Goal: Information Seeking & Learning: Check status

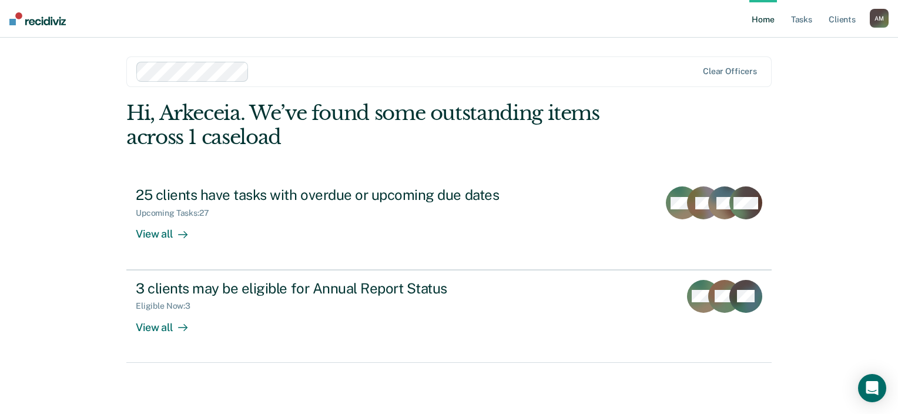
click at [417, 149] on div "Hi, Arkeceia. We’ve found some outstanding items across 1 caseload" at bounding box center [384, 125] width 516 height 48
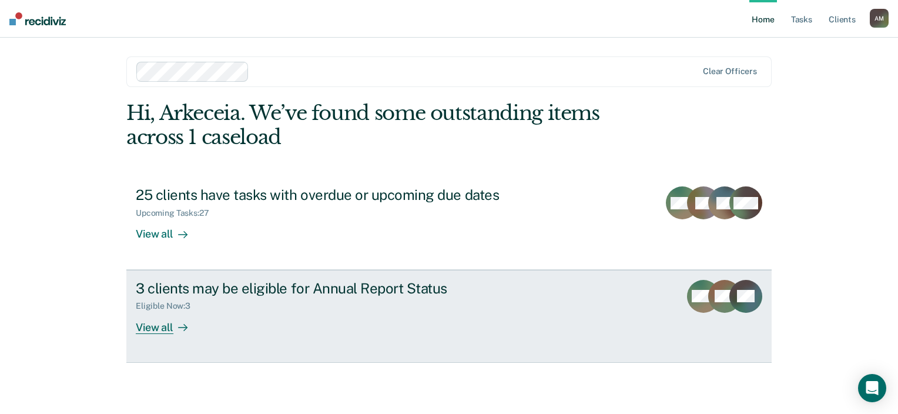
click at [180, 334] on div at bounding box center [180, 327] width 14 height 14
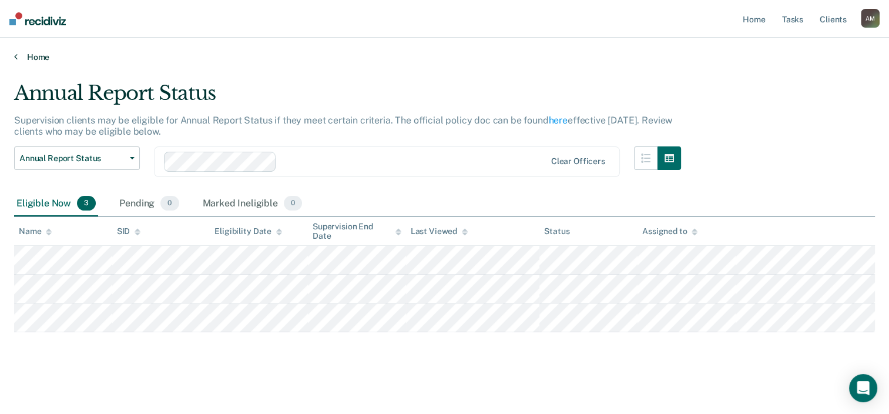
click at [51, 59] on link "Home" at bounding box center [444, 57] width 861 height 11
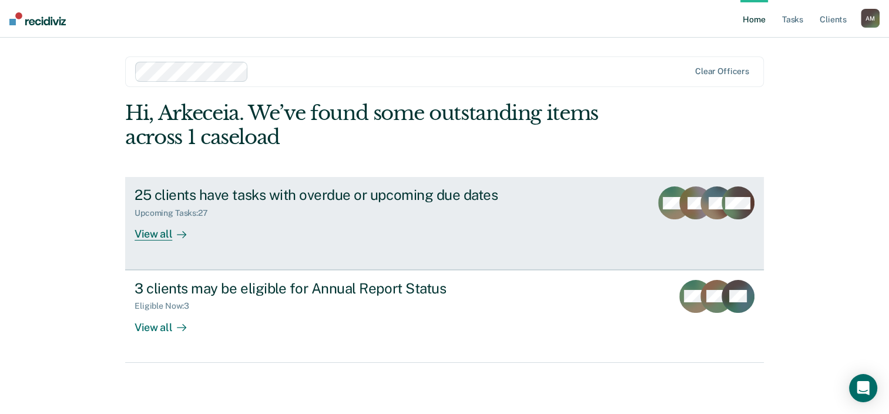
click at [170, 268] on link "25 clients have tasks with overdue or upcoming due dates Upcoming Tasks : 27 Vi…" at bounding box center [444, 223] width 639 height 92
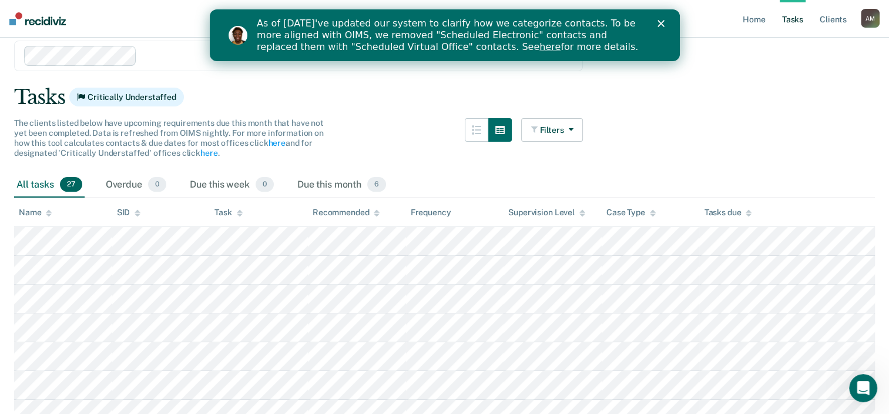
scroll to position [35, 0]
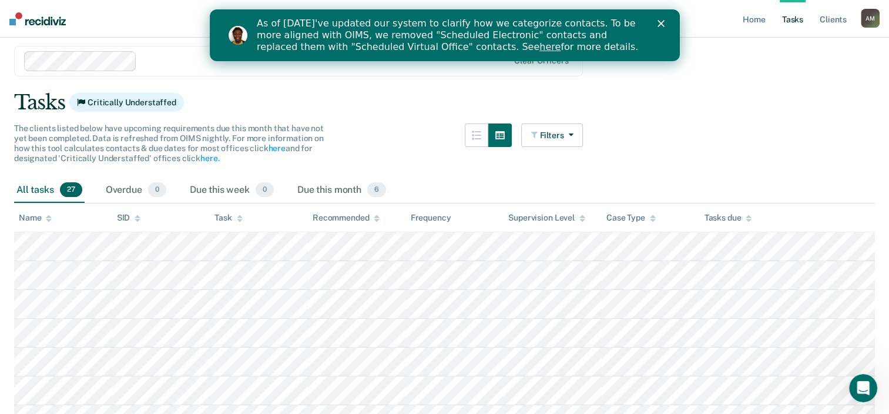
click at [657, 26] on icon "Close" at bounding box center [660, 23] width 7 height 7
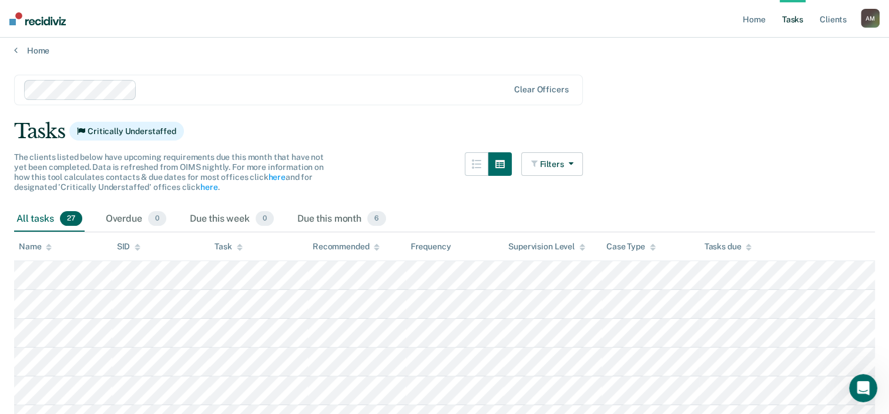
scroll to position [0, 0]
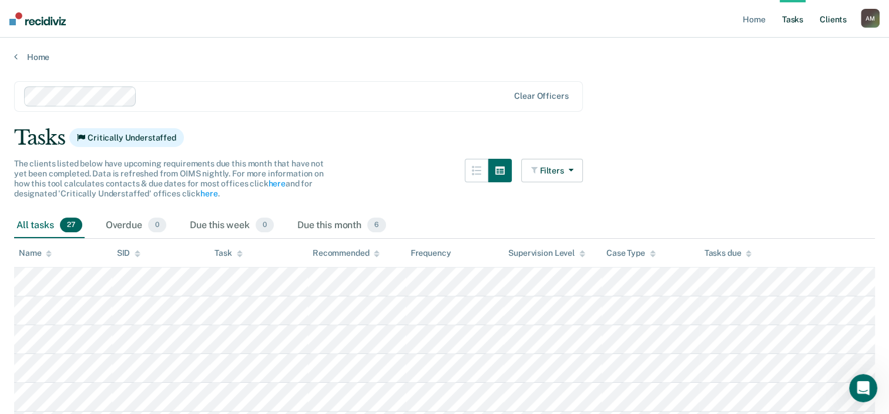
click at [831, 20] on link "Client s" at bounding box center [833, 19] width 32 height 38
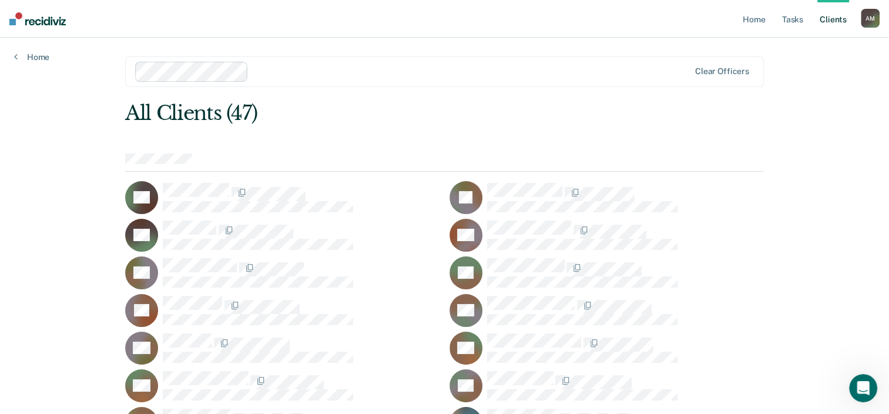
click at [47, 62] on link "Home" at bounding box center [31, 57] width 35 height 11
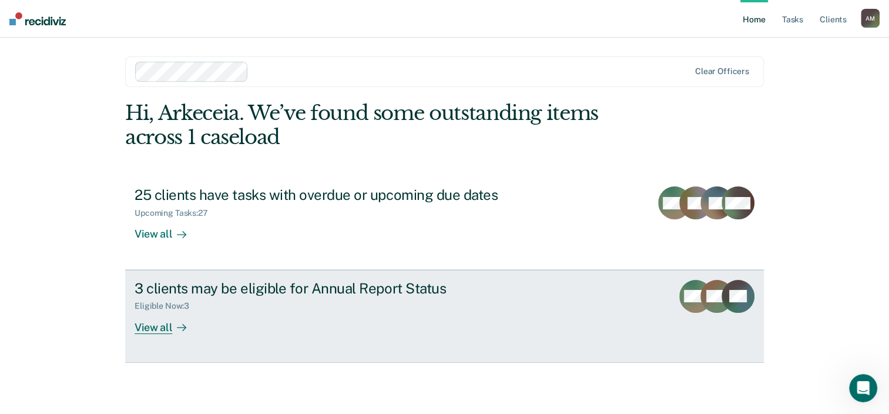
click at [169, 334] on div "View all" at bounding box center [168, 322] width 66 height 23
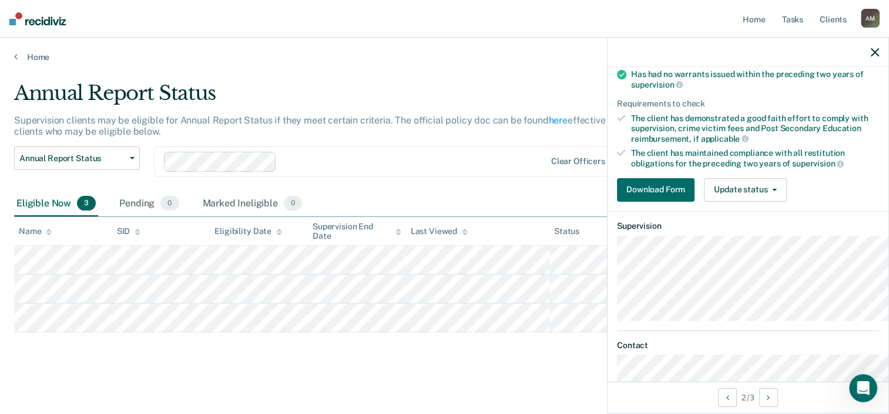
scroll to position [215, 0]
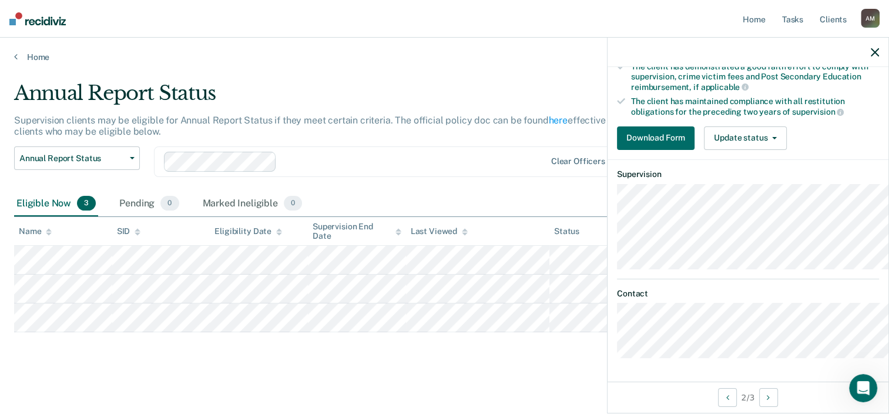
click at [874, 56] on icon "button" at bounding box center [875, 52] width 8 height 8
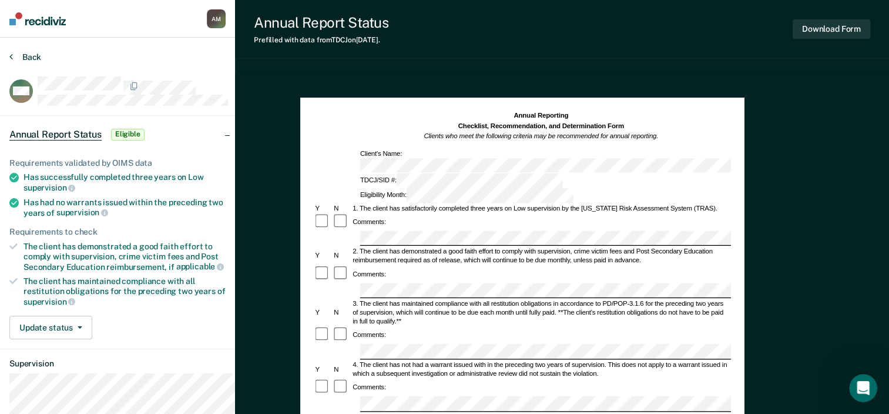
click at [16, 62] on button "Back" at bounding box center [25, 57] width 32 height 11
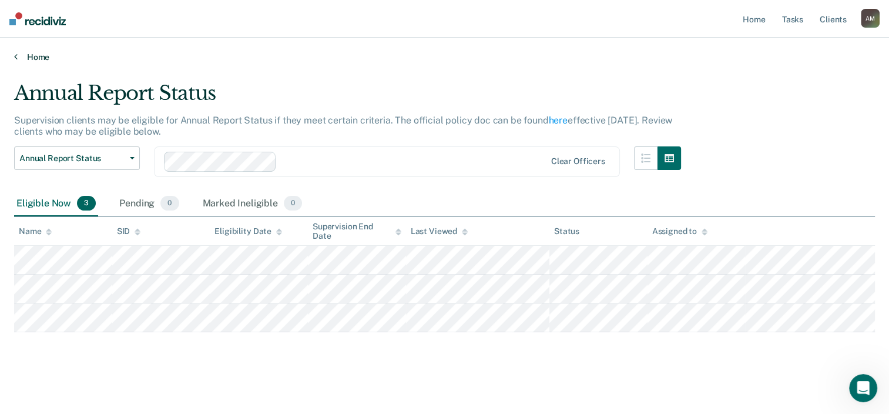
click at [33, 62] on link "Home" at bounding box center [444, 57] width 861 height 11
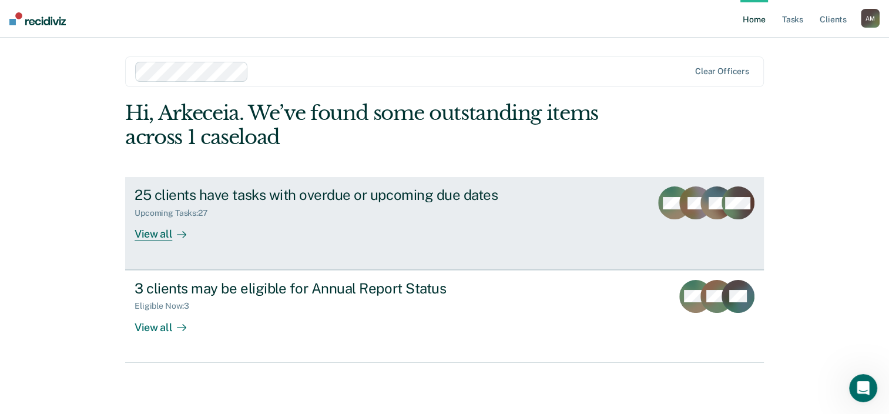
click at [182, 239] on icon at bounding box center [181, 234] width 9 height 9
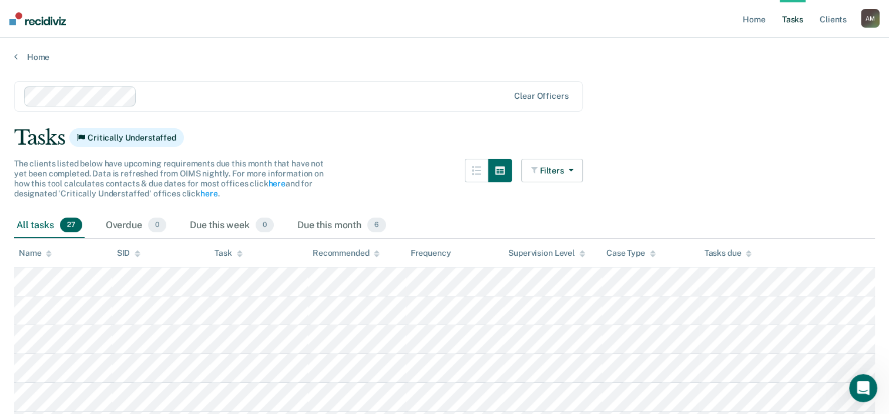
click at [752, 257] on icon at bounding box center [749, 254] width 6 height 8
click at [752, 257] on icon at bounding box center [749, 255] width 6 height 3
click at [752, 257] on icon at bounding box center [749, 254] width 6 height 8
